Goal: Navigation & Orientation: Find specific page/section

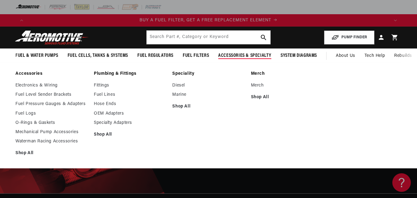
scroll to position [0, 722]
click at [99, 85] on link "Fittings" at bounding box center [130, 86] width 72 height 6
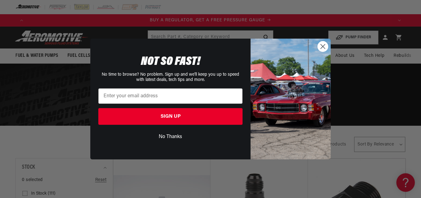
click at [322, 48] on icon "Close dialog" at bounding box center [323, 46] width 4 height 4
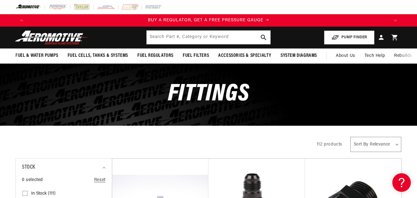
scroll to position [0, 361]
